Goal: Task Accomplishment & Management: Use online tool/utility

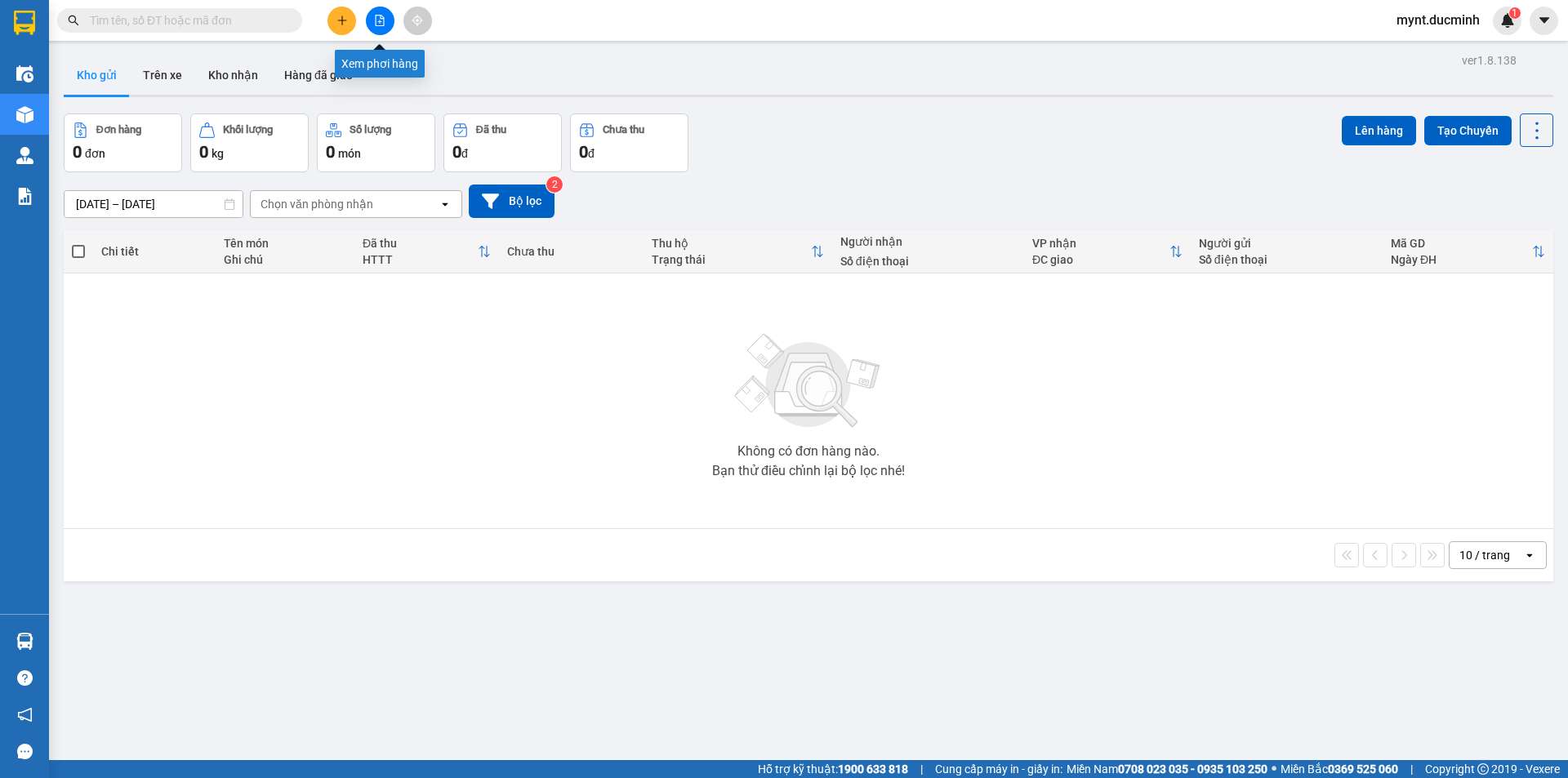
click at [377, 18] on icon "file-add" at bounding box center [380, 21] width 11 height 11
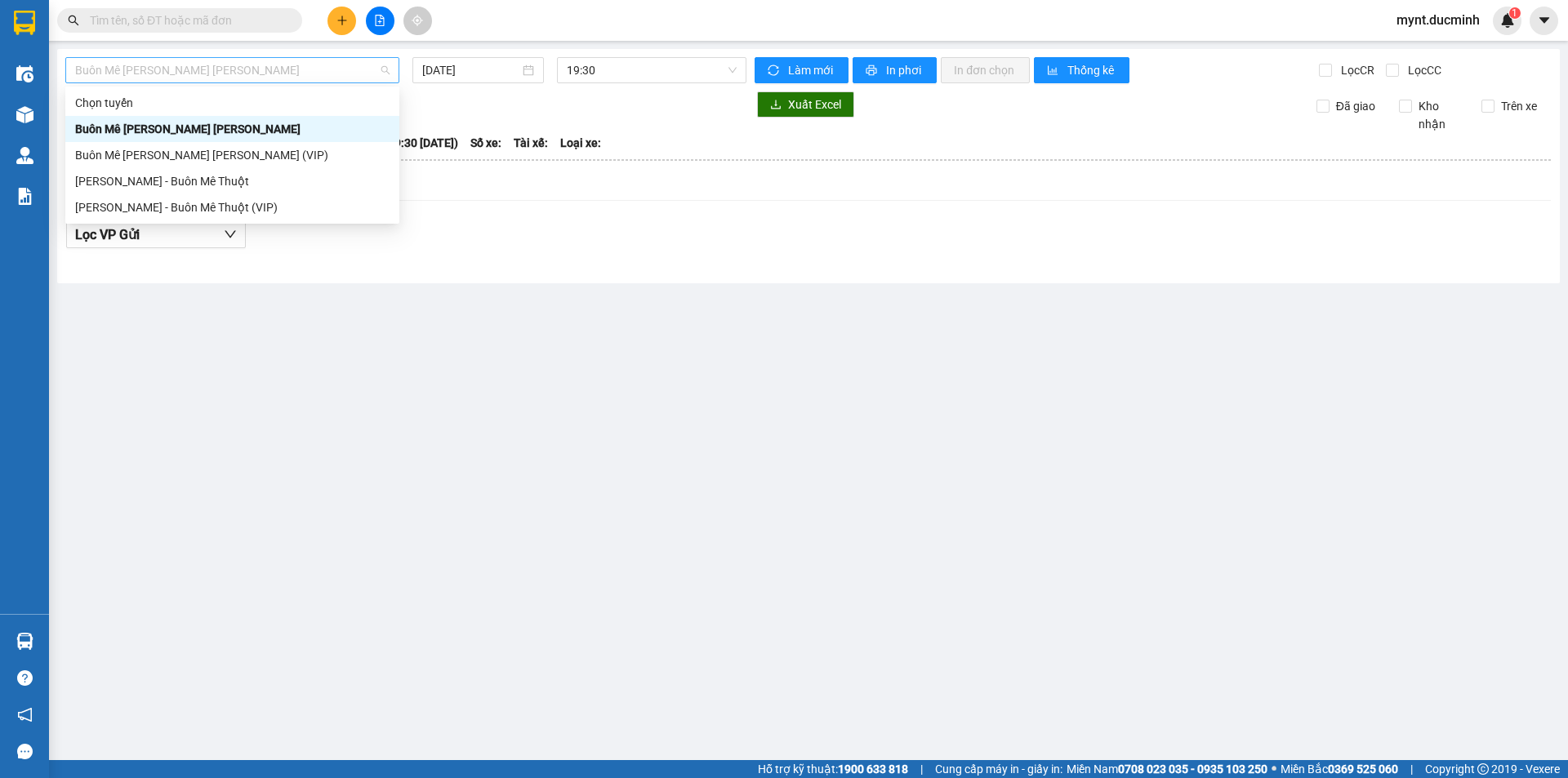
click at [127, 69] on span "Buôn Mê [PERSON_NAME] [PERSON_NAME]" at bounding box center [232, 70] width 315 height 25
click at [136, 178] on div "[PERSON_NAME] - Buôn Mê Thuột" at bounding box center [232, 180] width 315 height 18
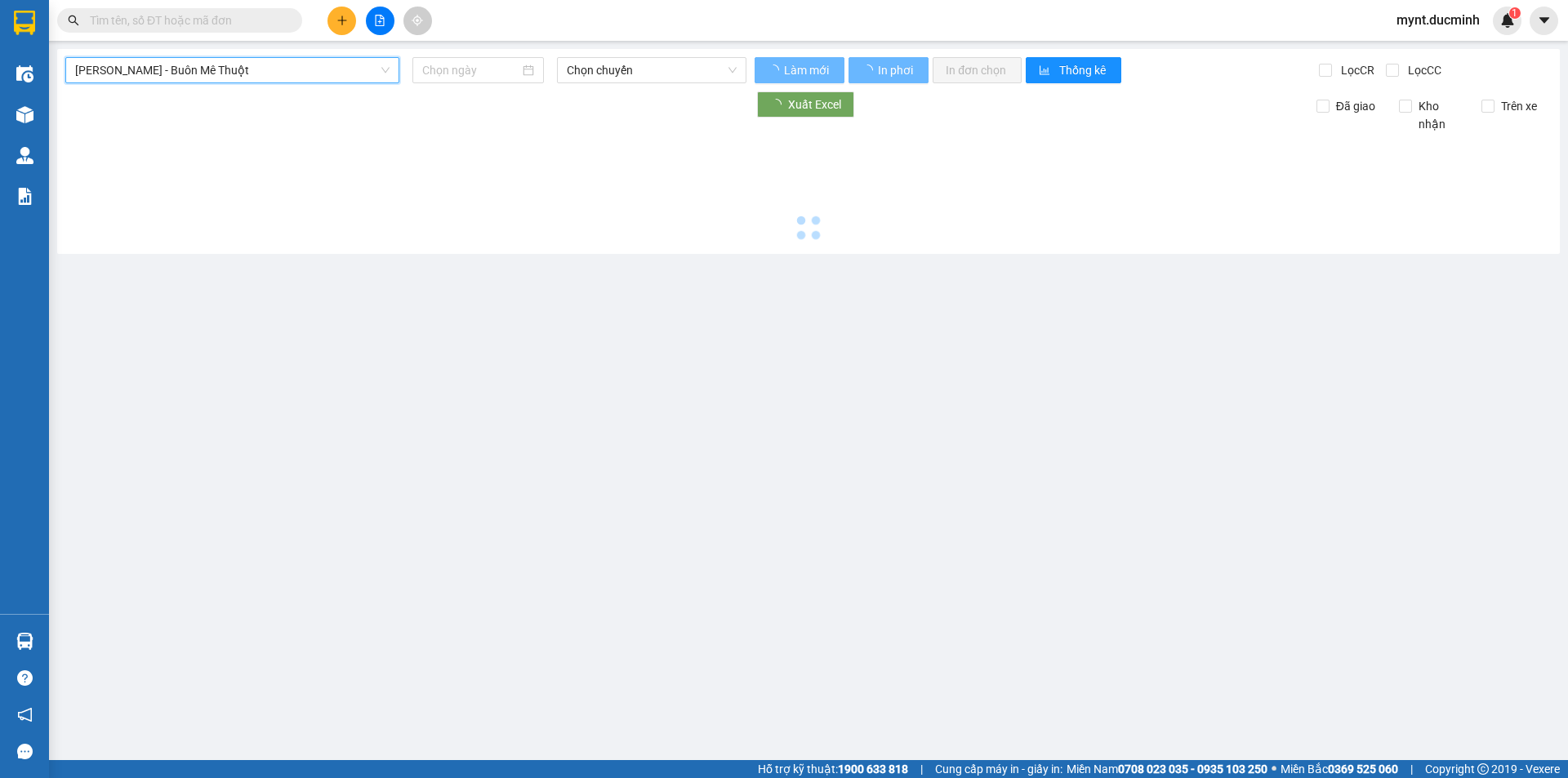
type input "[DATE]"
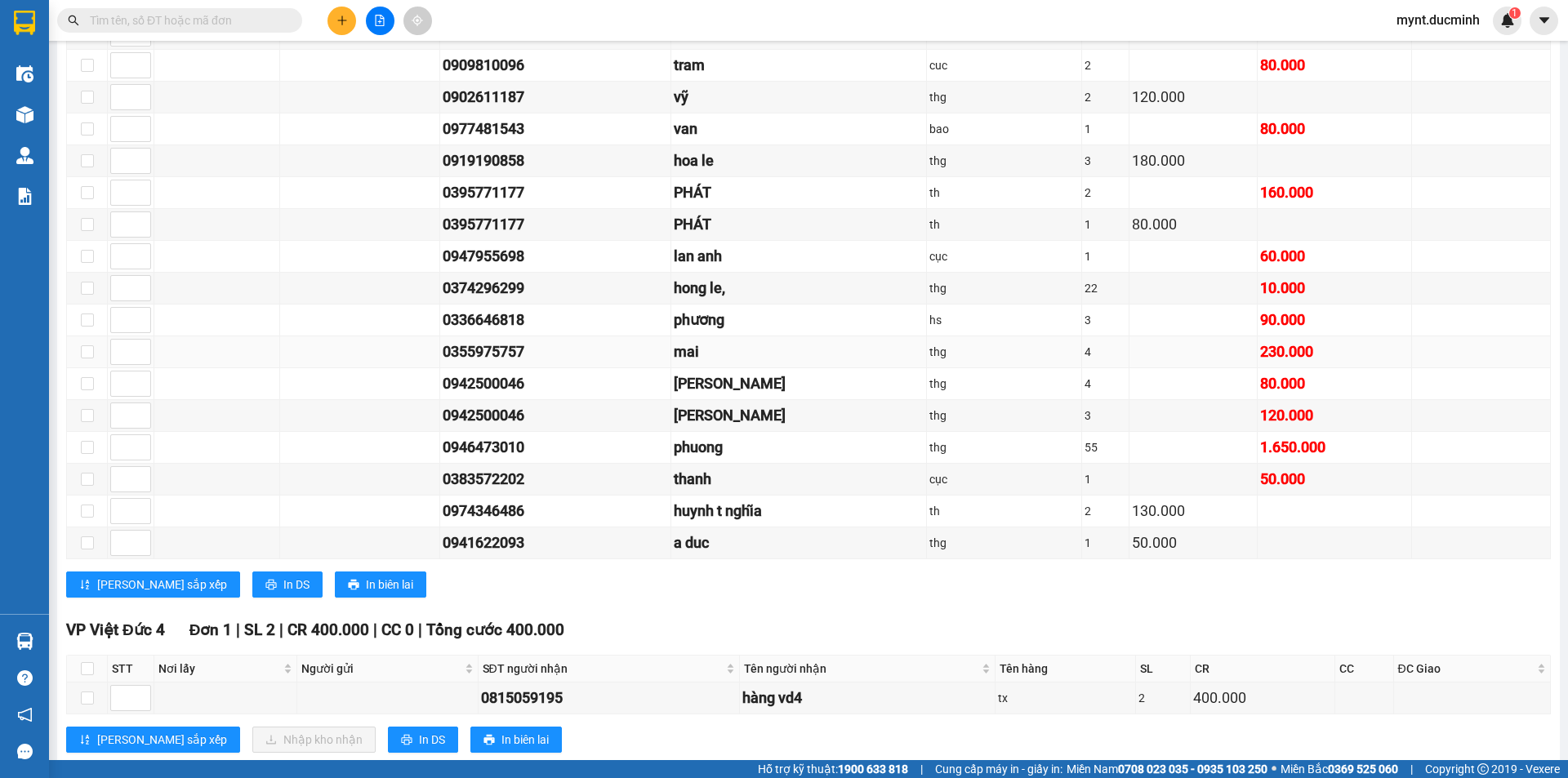
scroll to position [1263, 0]
